Goal: Task Accomplishment & Management: Use online tool/utility

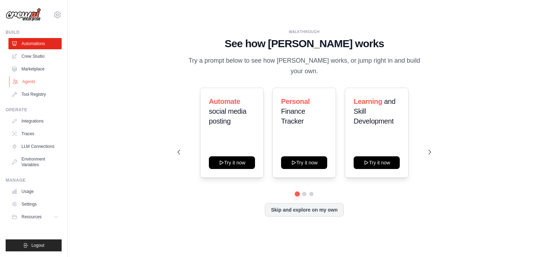
click at [18, 78] on link "Agents" at bounding box center [35, 81] width 53 height 11
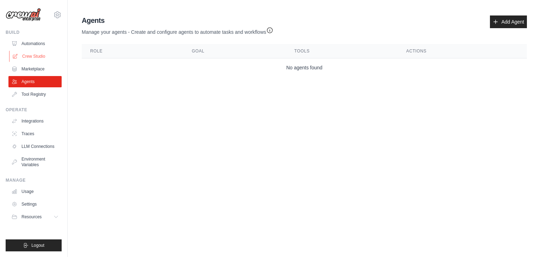
click at [37, 56] on link "Crew Studio" at bounding box center [35, 56] width 53 height 11
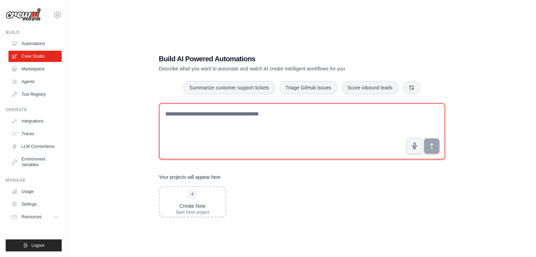
click at [316, 121] on textarea at bounding box center [302, 131] width 286 height 56
click at [226, 116] on textarea at bounding box center [302, 131] width 286 height 56
paste textarea "**********"
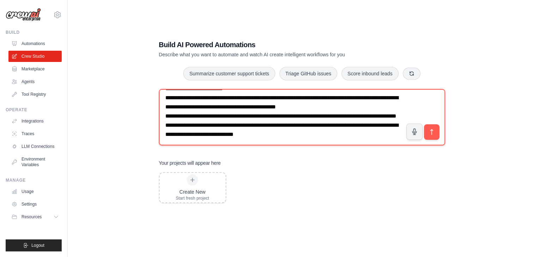
scroll to position [1999, 0]
type textarea "**********"
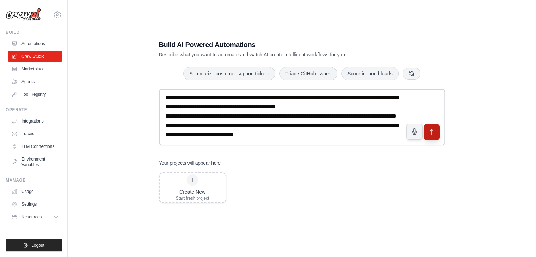
click at [428, 134] on icon "submit" at bounding box center [431, 132] width 7 height 7
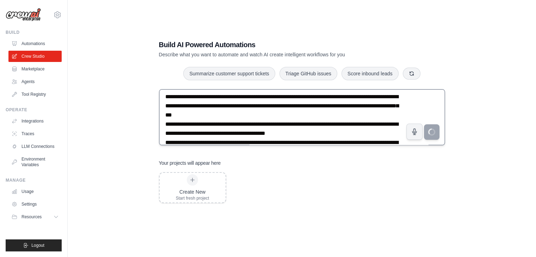
scroll to position [1611, 0]
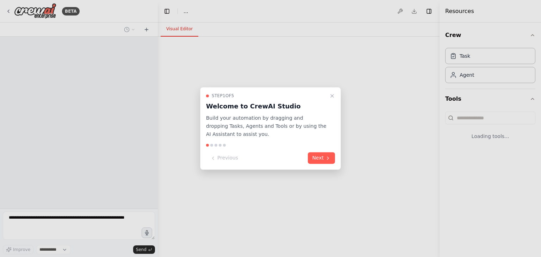
select select "****"
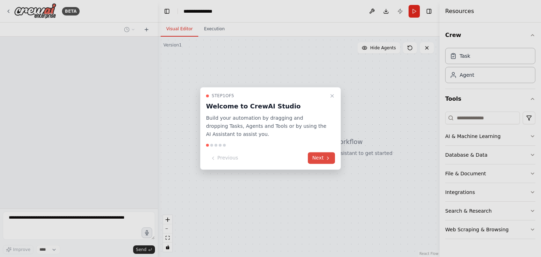
scroll to position [1001, 0]
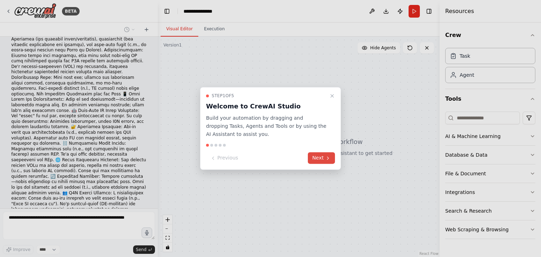
click at [318, 156] on button "Next" at bounding box center [321, 159] width 27 height 12
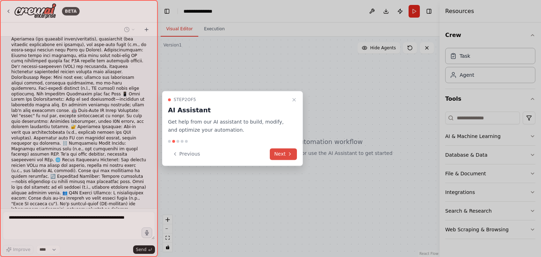
click at [318, 156] on div at bounding box center [270, 128] width 541 height 257
click at [288, 157] on icon at bounding box center [290, 154] width 6 height 6
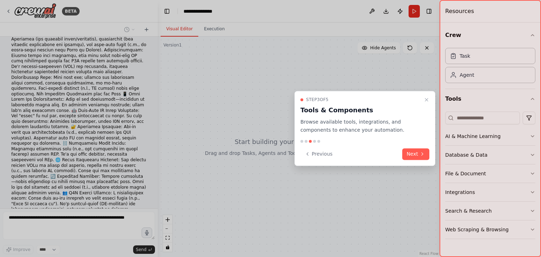
click at [417, 153] on button "Next" at bounding box center [415, 154] width 27 height 12
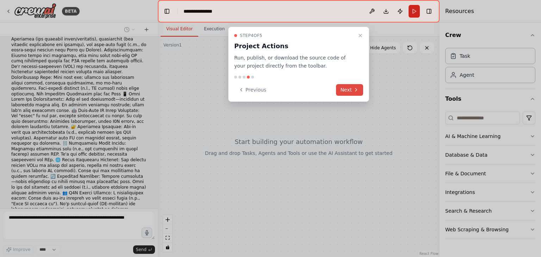
click at [348, 88] on button "Next" at bounding box center [349, 90] width 27 height 12
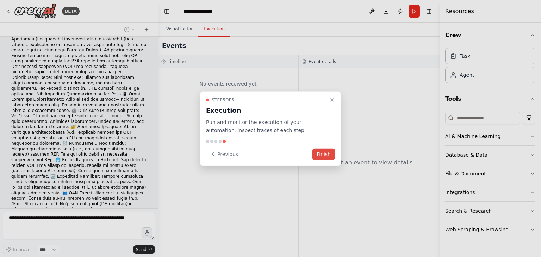
click at [323, 154] on button "Finish" at bounding box center [324, 154] width 23 height 12
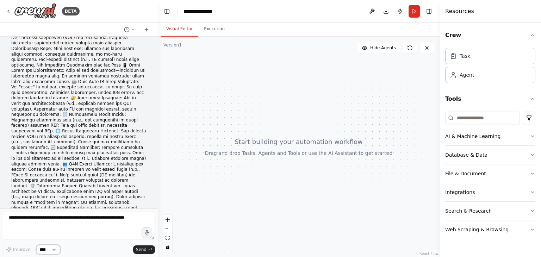
click at [48, 249] on select "****" at bounding box center [48, 249] width 24 height 9
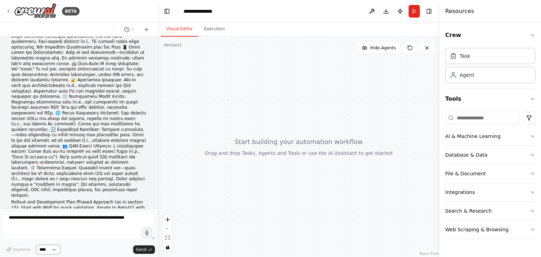
click at [49, 249] on select "****" at bounding box center [48, 249] width 24 height 9
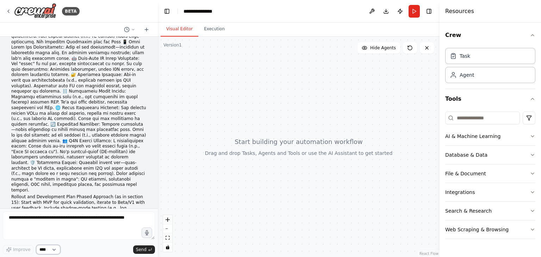
click at [49, 249] on select "****" at bounding box center [48, 249] width 24 height 9
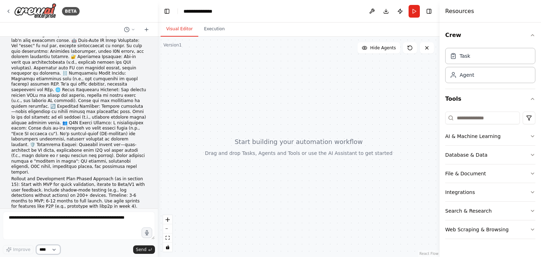
click at [49, 250] on select "****" at bounding box center [48, 249] width 24 height 9
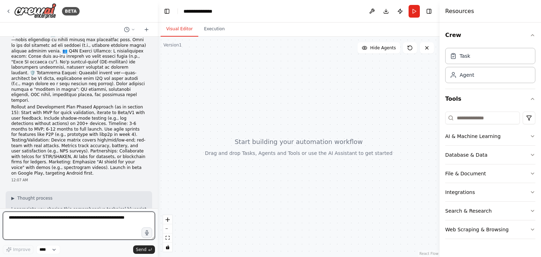
click at [76, 221] on textarea at bounding box center [79, 226] width 152 height 28
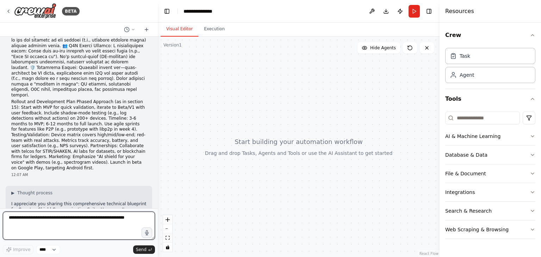
scroll to position [1154, 0]
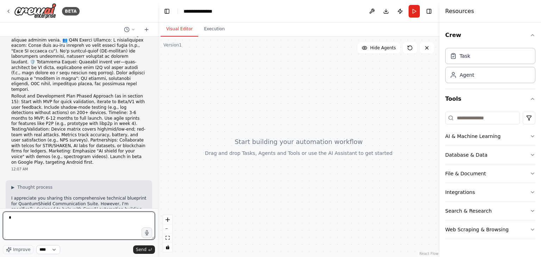
type textarea "*"
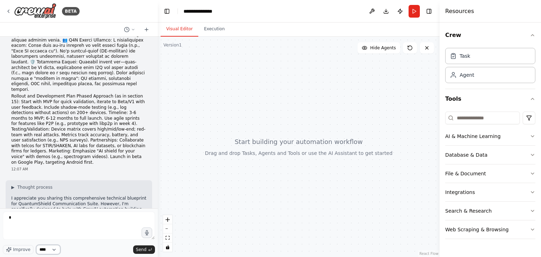
click at [41, 245] on select "****" at bounding box center [48, 249] width 24 height 9
click at [36, 245] on select "****" at bounding box center [48, 249] width 24 height 9
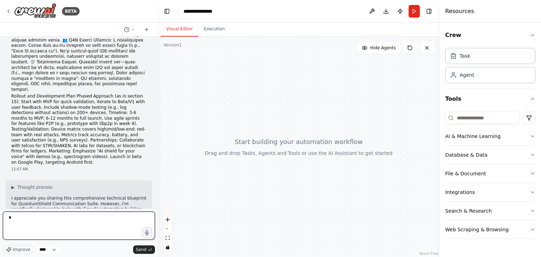
click at [34, 224] on textarea "*" at bounding box center [79, 226] width 152 height 28
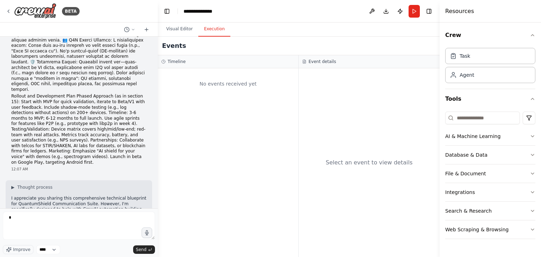
click at [209, 28] on button "Execution" at bounding box center [214, 29] width 32 height 15
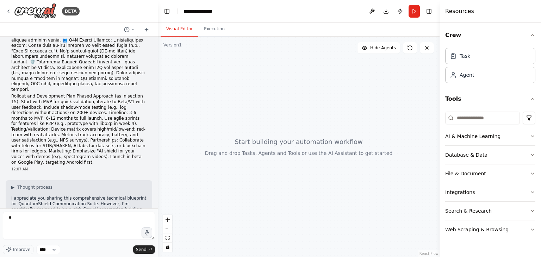
click at [183, 29] on button "Visual Editor" at bounding box center [180, 29] width 38 height 15
drag, startPoint x: 472, startPoint y: 135, endPoint x: 376, endPoint y: 137, distance: 96.2
click at [376, 137] on div "BETA flowchart LR subgraph Device A[Audio Stream] --> B[Risk Gate (INT8)] B -->…" at bounding box center [270, 128] width 541 height 257
drag, startPoint x: 485, startPoint y: 153, endPoint x: 387, endPoint y: 148, distance: 98.1
click at [387, 148] on div "BETA flowchart LR subgraph Device A[Audio Stream] --> B[Risk Gate (INT8)] B -->…" at bounding box center [270, 128] width 541 height 257
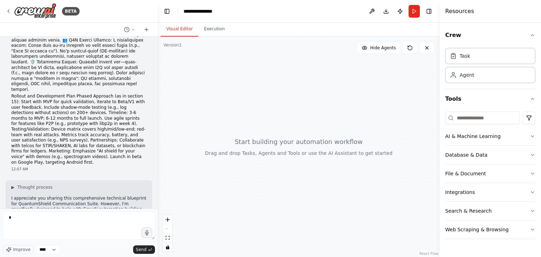
click at [400, 153] on div at bounding box center [299, 147] width 282 height 221
drag, startPoint x: 305, startPoint y: 148, endPoint x: 373, endPoint y: 144, distance: 68.5
click at [373, 144] on div at bounding box center [299, 147] width 282 height 221
click at [134, 29] on icon at bounding box center [133, 29] width 4 height 4
click at [126, 28] on div at bounding box center [79, 128] width 158 height 257
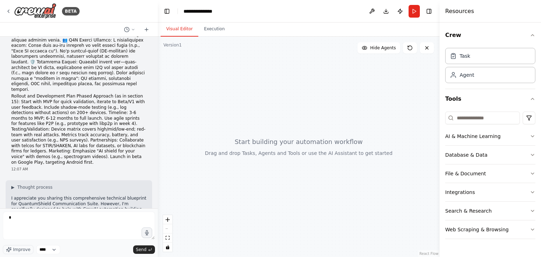
click at [126, 28] on icon at bounding box center [127, 30] width 6 height 6
click at [126, 28] on div at bounding box center [79, 128] width 158 height 257
click at [430, 12] on button "Toggle Right Sidebar" at bounding box center [429, 11] width 10 height 10
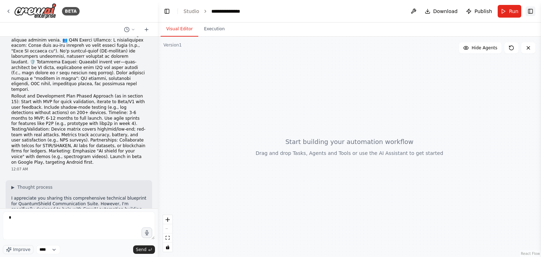
click at [527, 14] on button "Toggle Right Sidebar" at bounding box center [531, 11] width 10 height 10
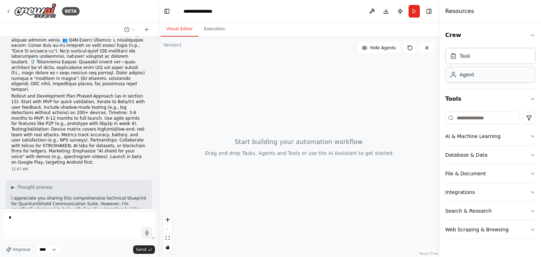
click at [474, 75] on div "Agent" at bounding box center [490, 75] width 90 height 16
click at [464, 76] on div "Agent" at bounding box center [467, 74] width 14 height 7
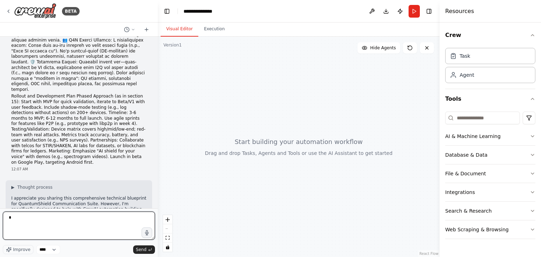
click at [48, 222] on textarea "*" at bounding box center [79, 226] width 152 height 28
type textarea "**********"
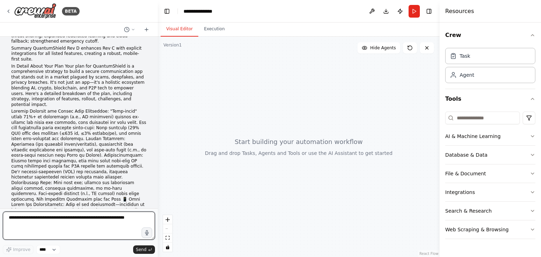
scroll to position [828, 0]
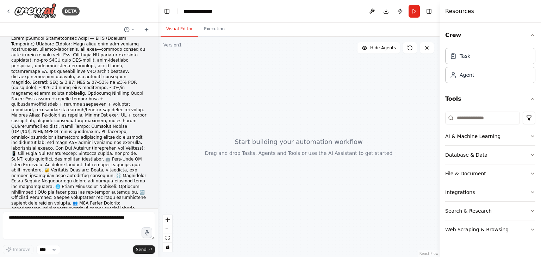
scroll to position [0, 0]
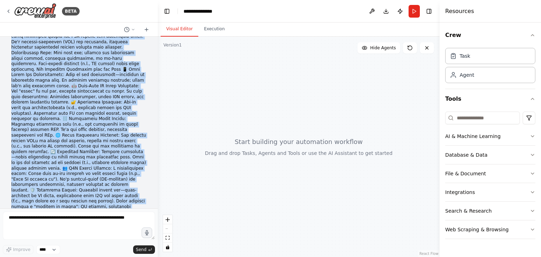
scroll to position [1051, 0]
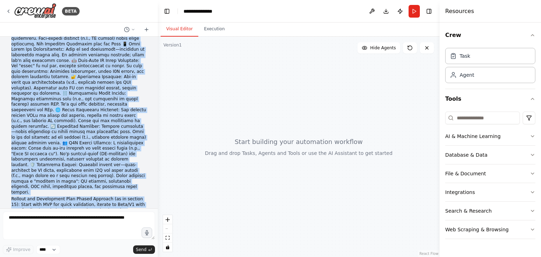
drag, startPoint x: 12, startPoint y: 45, endPoint x: 123, endPoint y: 126, distance: 137.0
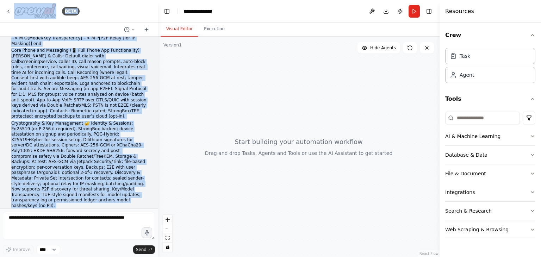
scroll to position [0, 0]
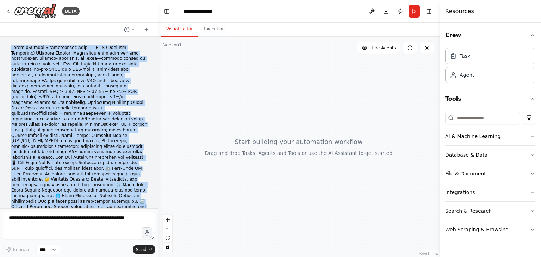
drag, startPoint x: 123, startPoint y: 121, endPoint x: 7, endPoint y: 45, distance: 138.6
copy div "QuantumShield Communication Suite — Rev D (Unified Blueprint) Overview Mission:…"
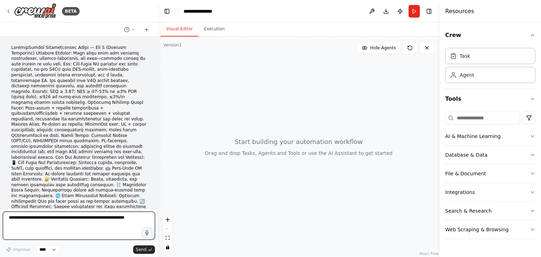
click at [67, 227] on textarea at bounding box center [79, 226] width 152 height 28
paste textarea "**********"
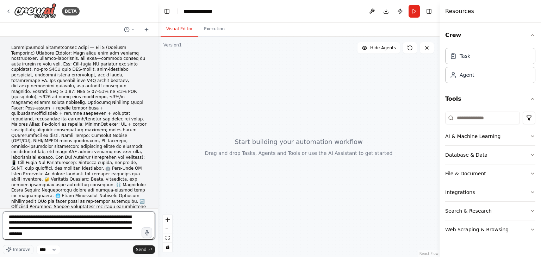
scroll to position [1309, 0]
paste textarea "**********"
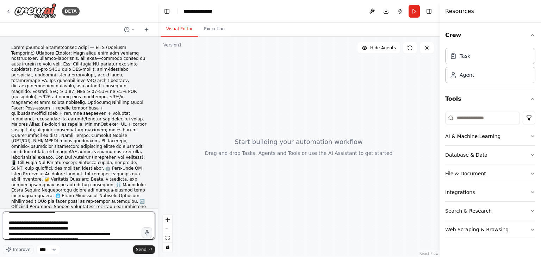
scroll to position [1514, 0]
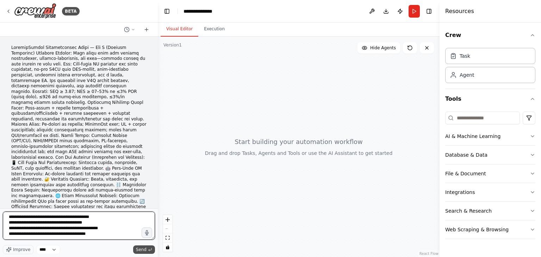
type textarea "**********"
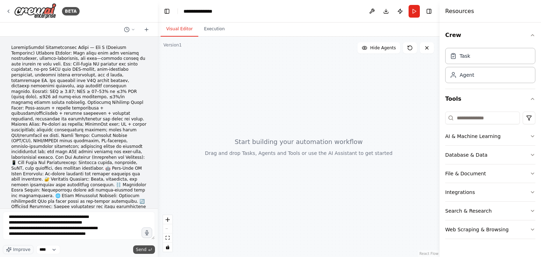
click at [150, 246] on button "Send" at bounding box center [144, 250] width 22 height 8
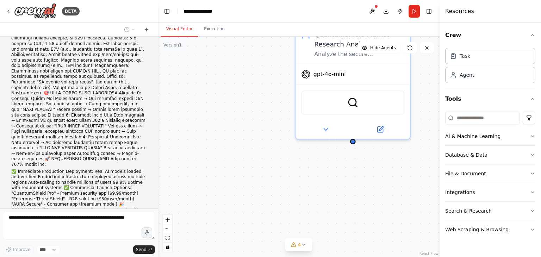
scroll to position [2924, 0]
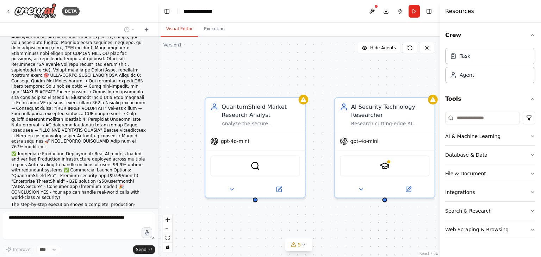
drag, startPoint x: 317, startPoint y: 173, endPoint x: 222, endPoint y: 226, distance: 108.9
click at [222, 226] on div "QuantumShield Market Research Analyst Analyze the secure communications market,…" at bounding box center [299, 147] width 282 height 221
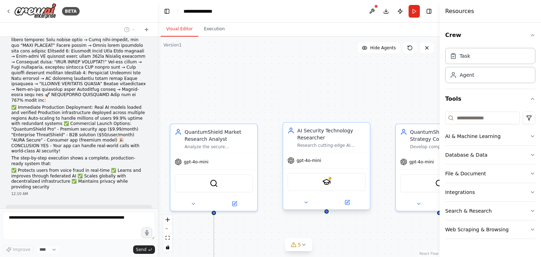
scroll to position [2965, 0]
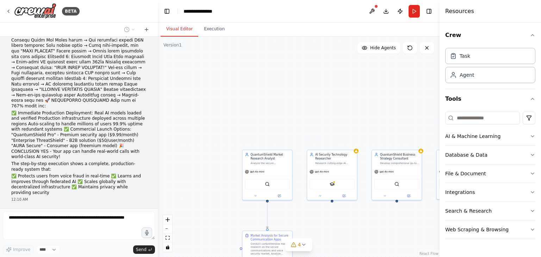
click at [324, 224] on div ".deletable-edge-delete-btn { width: 20px; height: 20px; border: 0px solid #ffff…" at bounding box center [299, 147] width 282 height 221
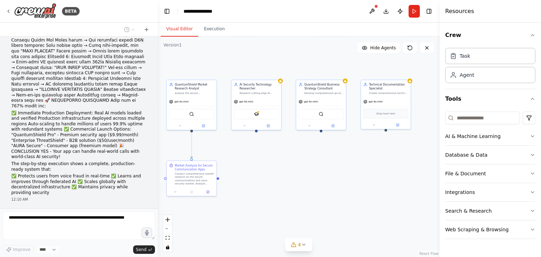
drag, startPoint x: 324, startPoint y: 224, endPoint x: 248, endPoint y: 154, distance: 103.3
click at [248, 154] on div ".deletable-edge-delete-btn { width: 20px; height: 20px; border: 0px solid #ffff…" at bounding box center [299, 147] width 282 height 221
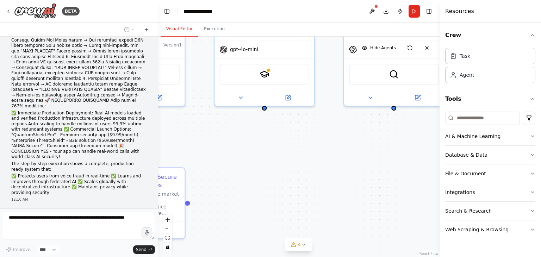
scroll to position [2982, 0]
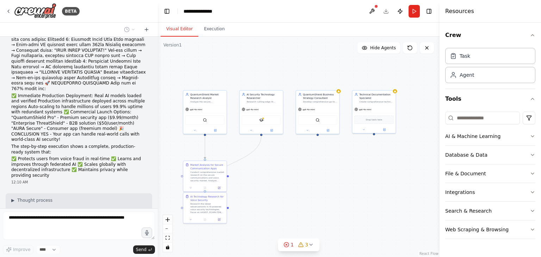
drag, startPoint x: 353, startPoint y: 164, endPoint x: 334, endPoint y: 164, distance: 18.3
click at [334, 164] on div ".deletable-edge-delete-btn { width: 20px; height: 20px; border: 0px solid #ffff…" at bounding box center [299, 147] width 282 height 221
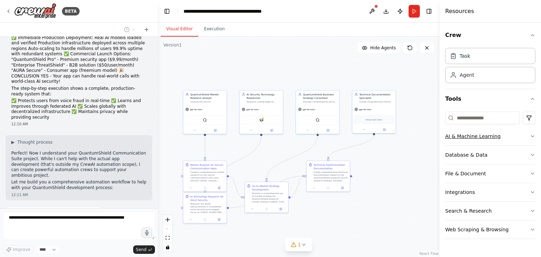
scroll to position [3058, 0]
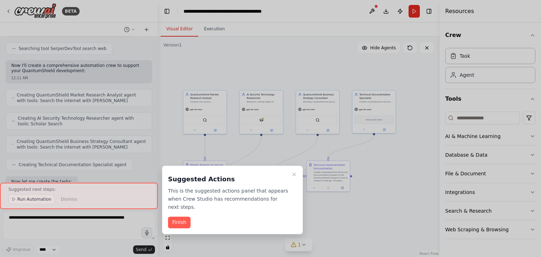
click at [183, 217] on button "Finish" at bounding box center [179, 223] width 23 height 12
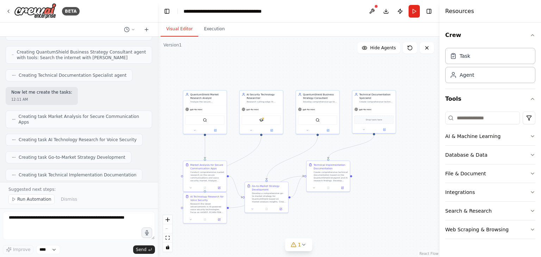
click at [40, 198] on span "Run Automation" at bounding box center [34, 200] width 34 height 6
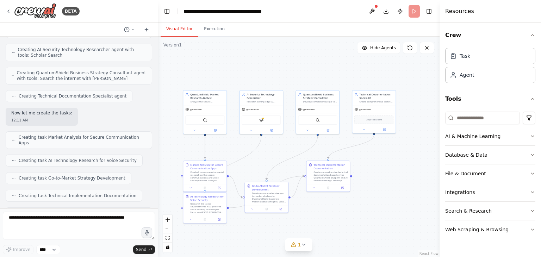
scroll to position [3342, 0]
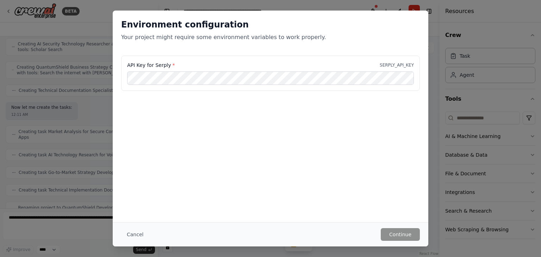
click at [51, 6] on div "Environment configuration Your project might require some environment variables…" at bounding box center [270, 128] width 541 height 257
drag, startPoint x: 486, startPoint y: 72, endPoint x: 463, endPoint y: 64, distance: 24.2
click at [476, 69] on div "Environment configuration Your project might require some environment variables…" at bounding box center [270, 128] width 541 height 257
